Goal: Task Accomplishment & Management: Manage account settings

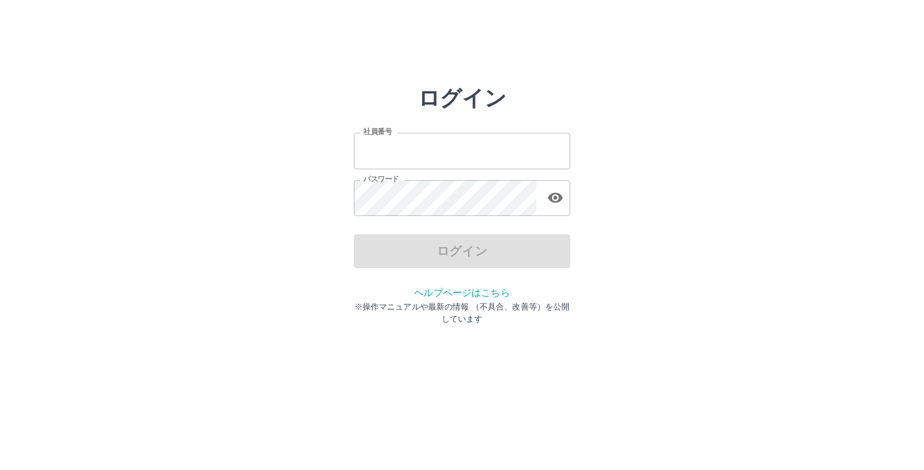
type input "*******"
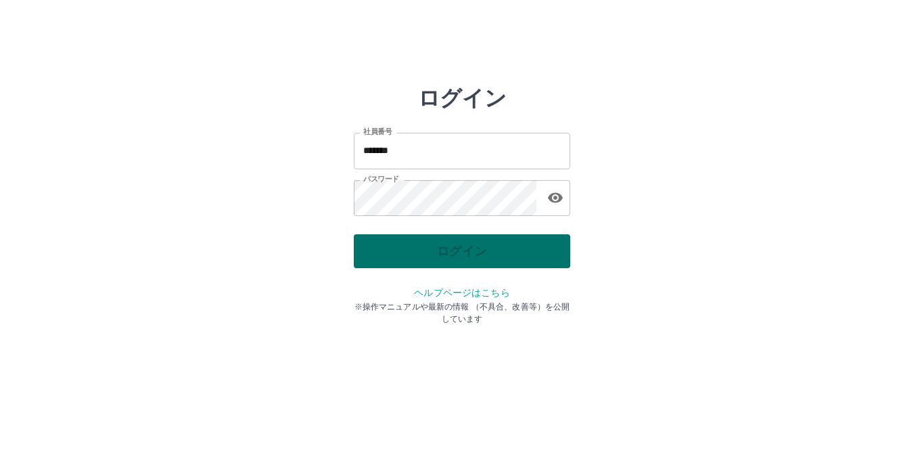
click at [489, 252] on div "ログイン" at bounding box center [462, 251] width 217 height 34
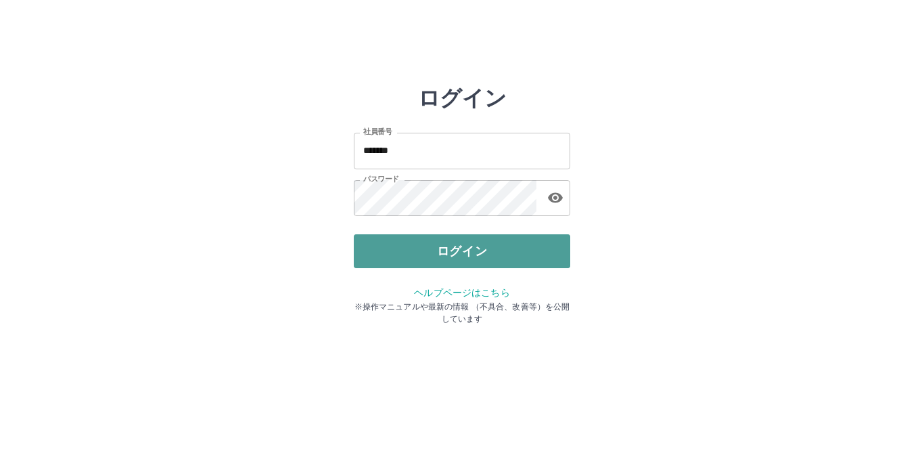
click at [485, 251] on button "ログイン" at bounding box center [462, 251] width 217 height 34
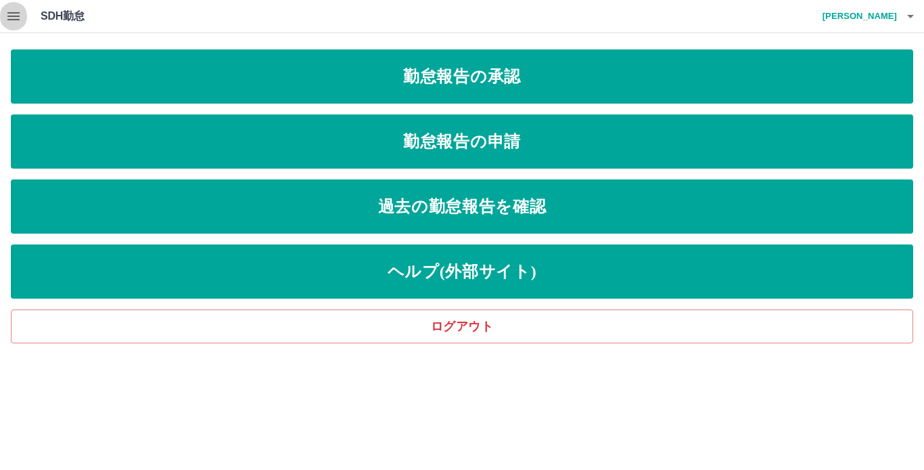
click at [8, 16] on icon "button" at bounding box center [13, 16] width 12 height 8
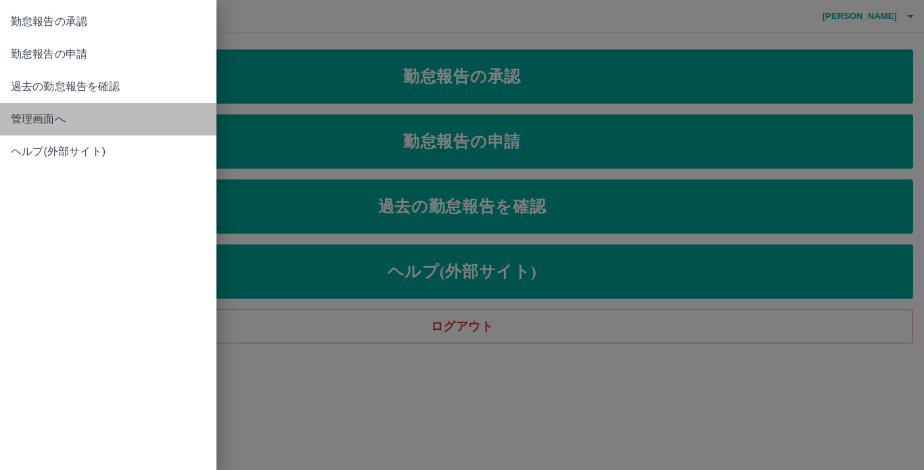
click at [51, 120] on span "管理画面へ" at bounding box center [108, 119] width 195 height 16
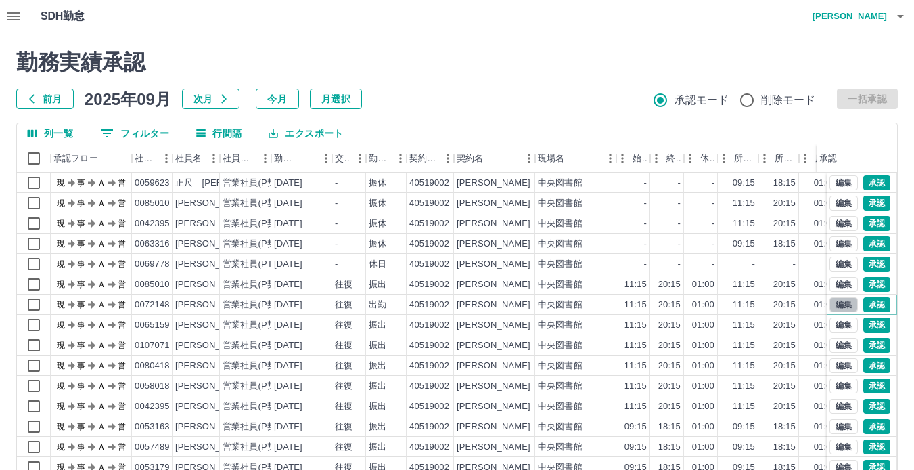
click at [830, 305] on button "編集" at bounding box center [844, 304] width 28 height 15
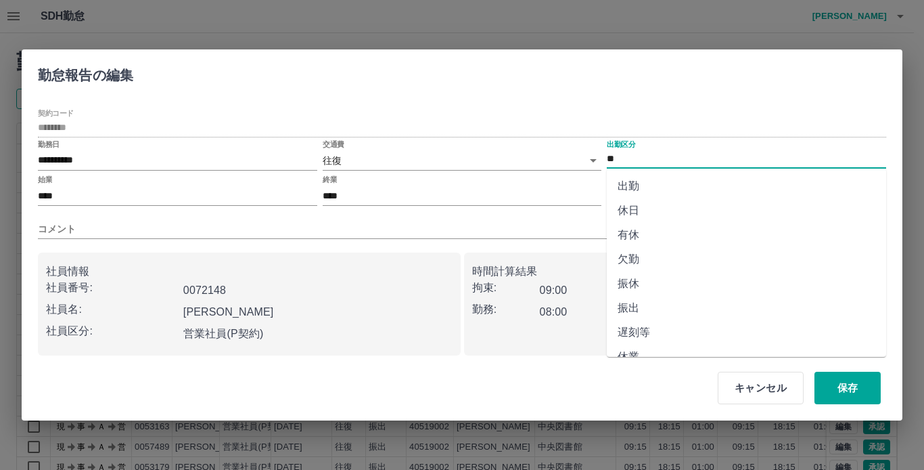
click at [651, 166] on input "**" at bounding box center [747, 159] width 280 height 17
click at [630, 306] on li "振出" at bounding box center [747, 308] width 280 height 24
type input "**"
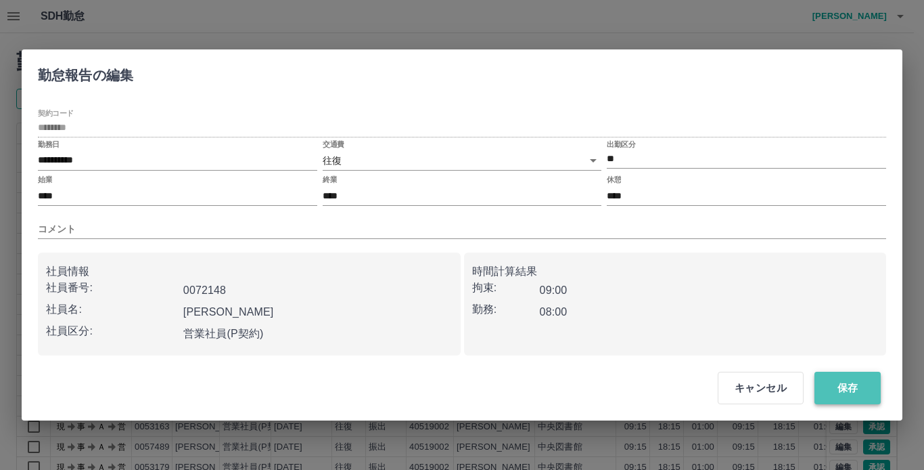
click at [844, 384] on button "保存" at bounding box center [848, 388] width 66 height 32
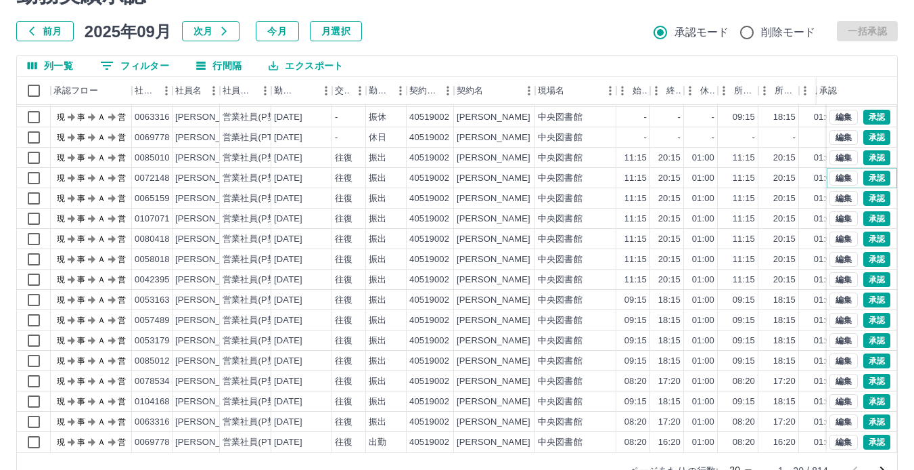
scroll to position [102, 0]
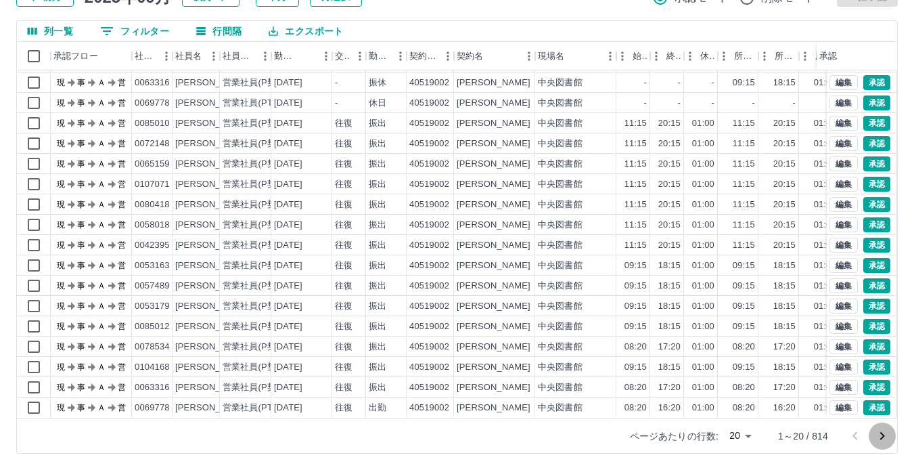
click at [878, 437] on icon "次のページへ" at bounding box center [882, 436] width 16 height 16
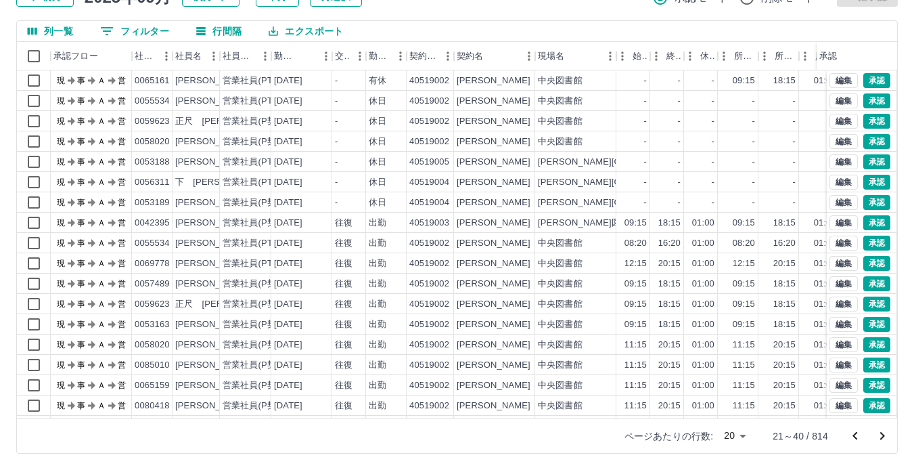
scroll to position [69, 0]
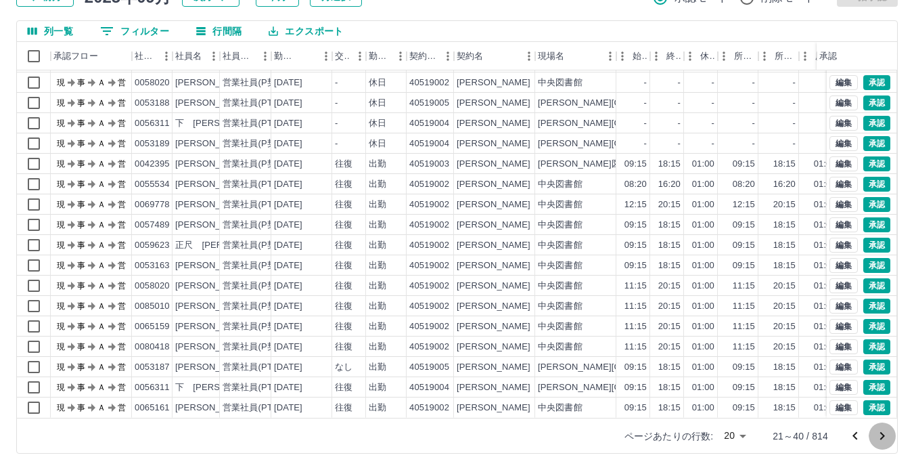
click at [886, 438] on icon "次のページへ" at bounding box center [882, 436] width 16 height 16
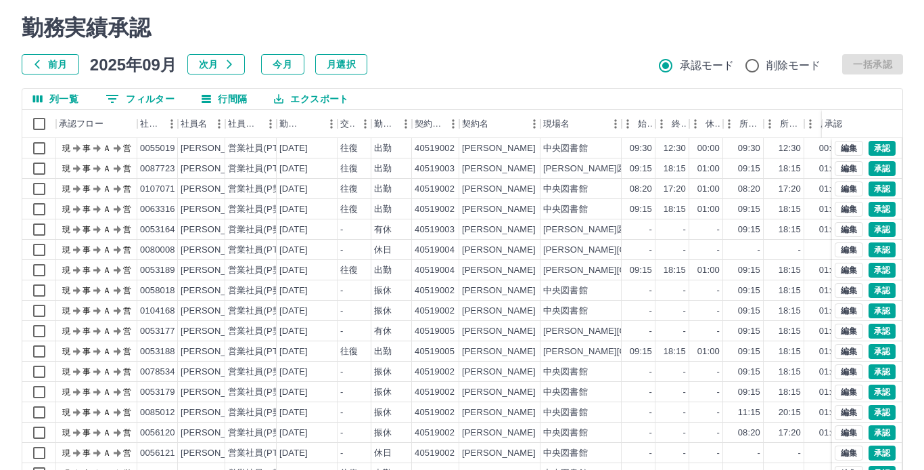
scroll to position [0, 0]
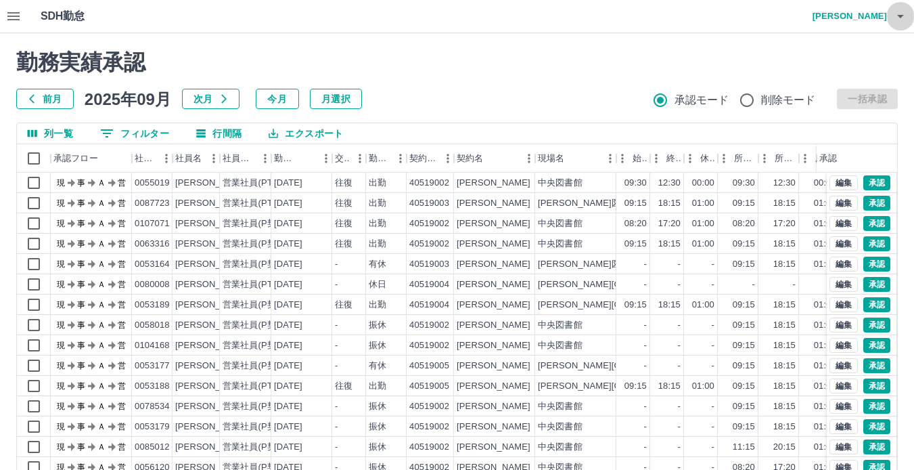
click at [899, 14] on icon "button" at bounding box center [901, 16] width 16 height 16
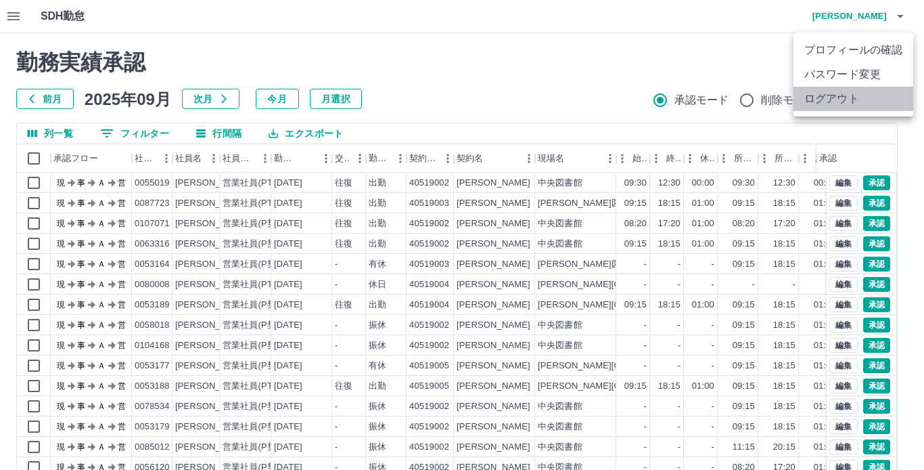
click at [871, 93] on li "ログアウト" at bounding box center [854, 99] width 120 height 24
